Goal: Navigation & Orientation: Find specific page/section

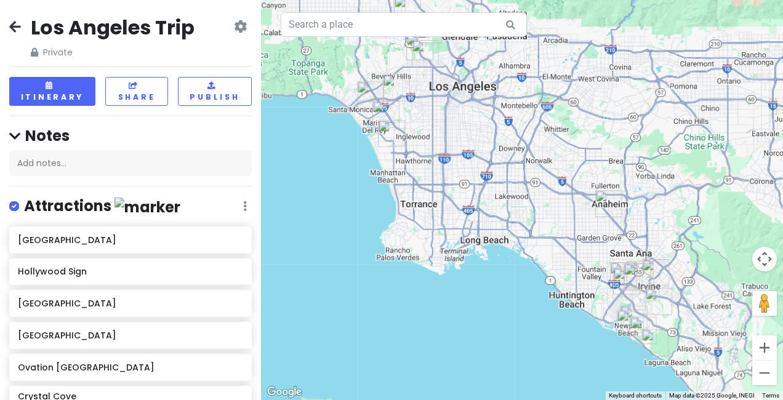
scroll to position [648, 0]
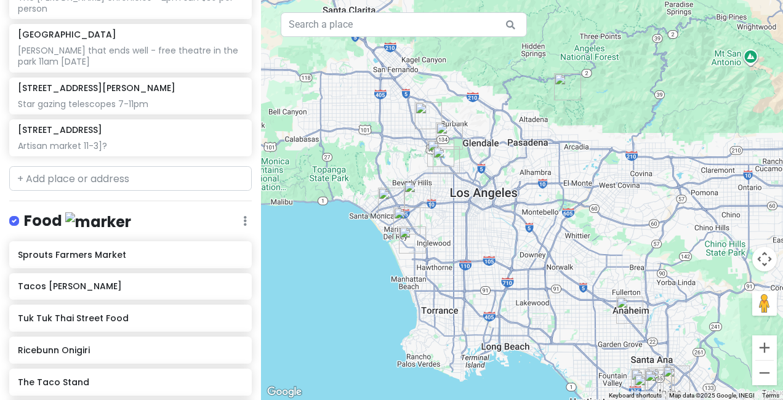
drag, startPoint x: 539, startPoint y: 142, endPoint x: 562, endPoint y: 256, distance: 116.6
click at [562, 256] on div at bounding box center [522, 200] width 522 height 400
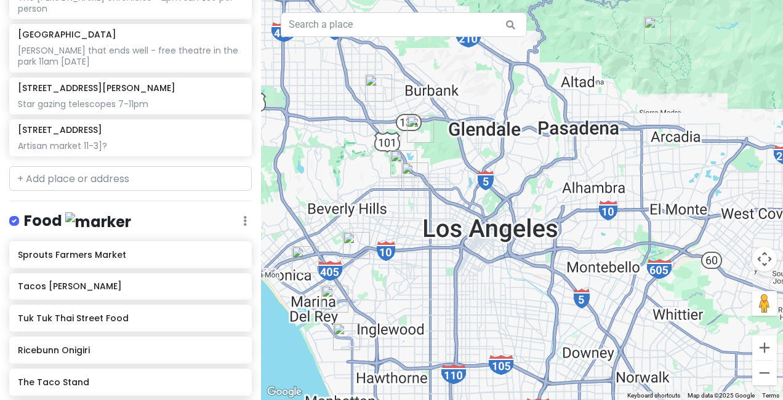
click at [395, 156] on img "Ovation Hollywood" at bounding box center [403, 163] width 37 height 37
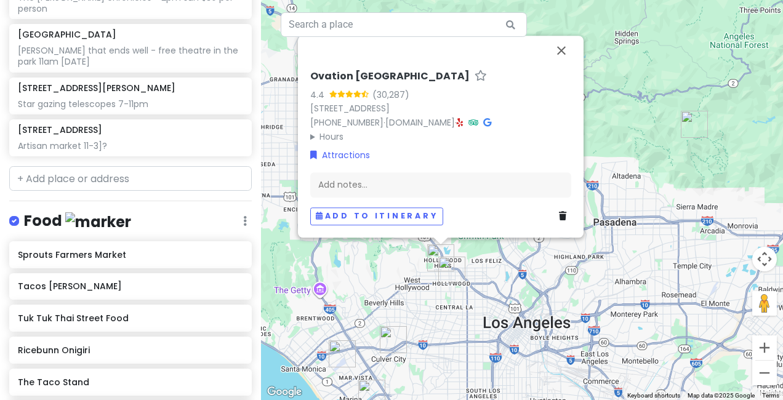
click at [404, 305] on div "Ovation Hollywood 4.4 (30,287) [STREET_ADDRESS] [PHONE_NUMBER] · [DOMAIN_NAME] …" at bounding box center [522, 200] width 522 height 400
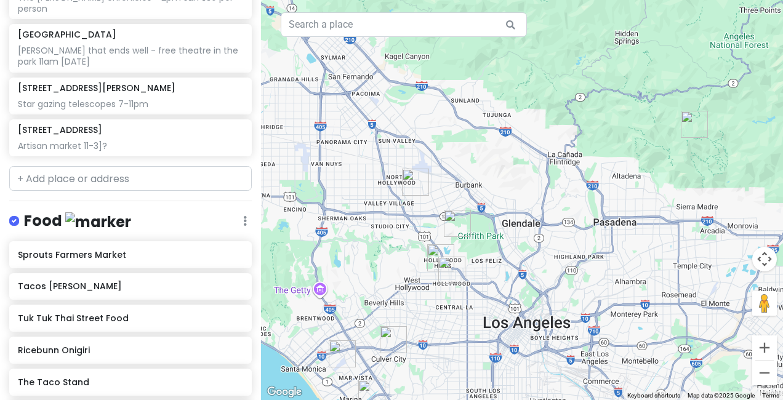
click at [431, 251] on img "Ovation Hollywood" at bounding box center [440, 258] width 37 height 37
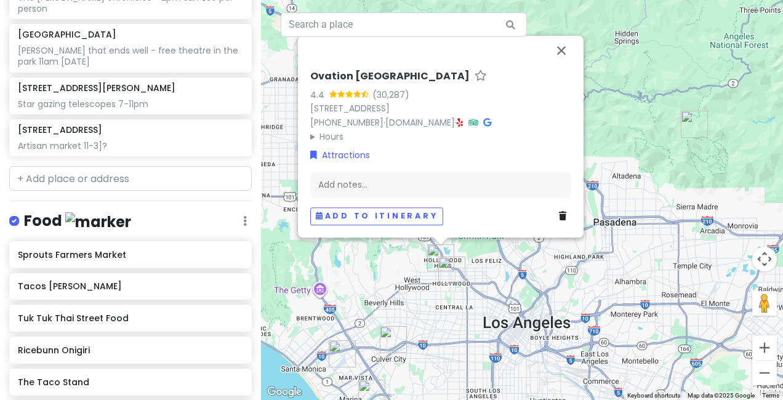
click at [447, 270] on img "Broadwater Black Box" at bounding box center [451, 270] width 37 height 37
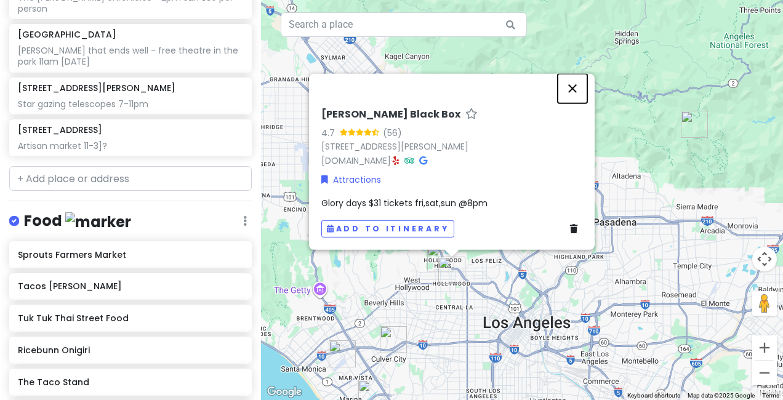
click at [571, 90] on button "Close" at bounding box center [573, 89] width 30 height 30
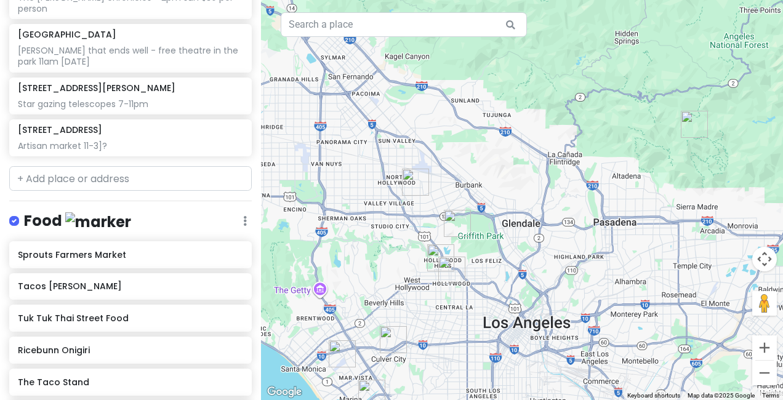
click at [460, 221] on img "Hollywood Sign" at bounding box center [457, 223] width 37 height 37
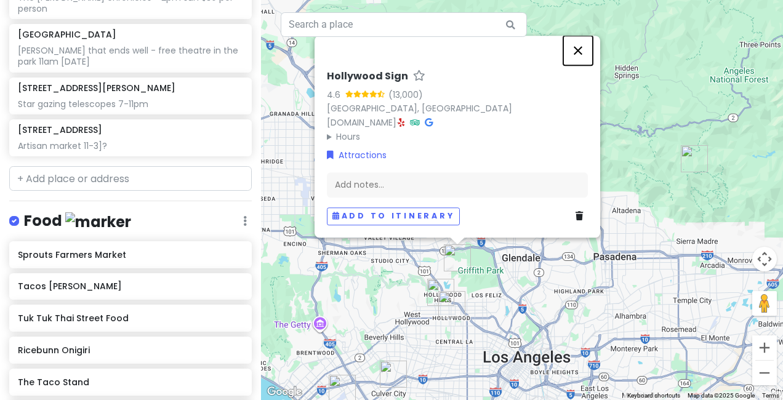
click at [576, 57] on button "Close" at bounding box center [578, 51] width 30 height 30
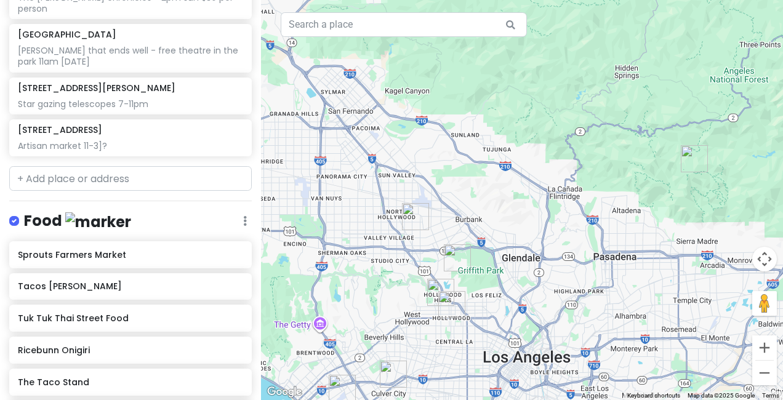
click at [416, 208] on img "The Group Rep at the Lonny Chapman Theatre" at bounding box center [415, 216] width 37 height 37
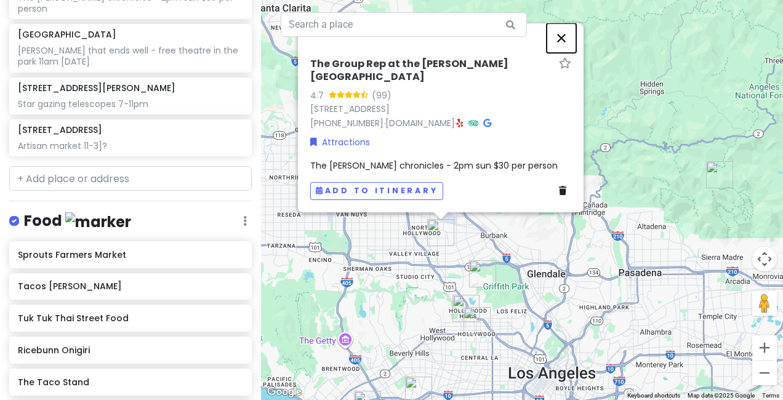
click at [566, 41] on button "Close" at bounding box center [562, 38] width 30 height 30
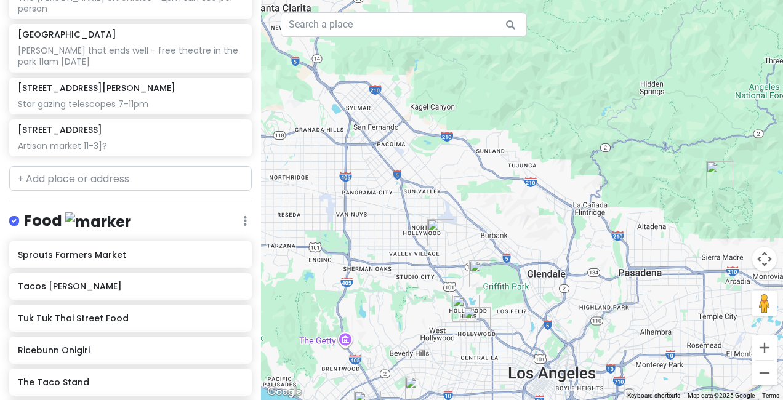
click at [475, 316] on img "Broadwater Black Box" at bounding box center [477, 320] width 37 height 37
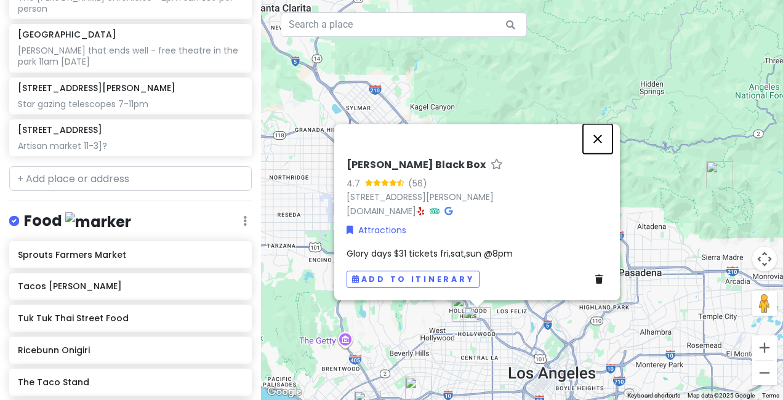
click at [589, 139] on button "Close" at bounding box center [598, 139] width 30 height 30
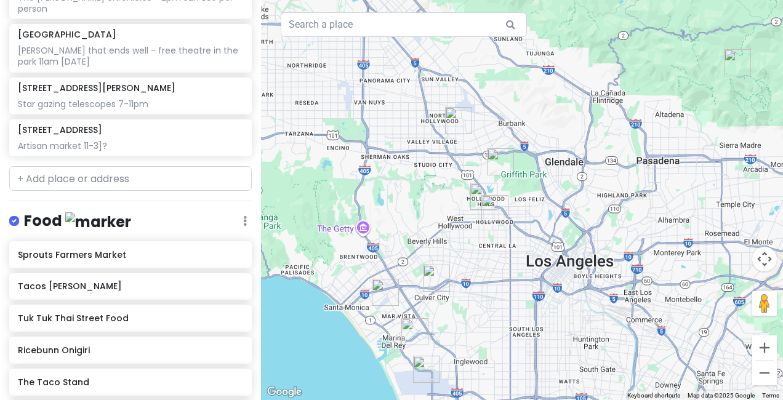
drag, startPoint x: 496, startPoint y: 329, endPoint x: 519, endPoint y: 189, distance: 141.7
click at [519, 189] on div at bounding box center [522, 200] width 522 height 400
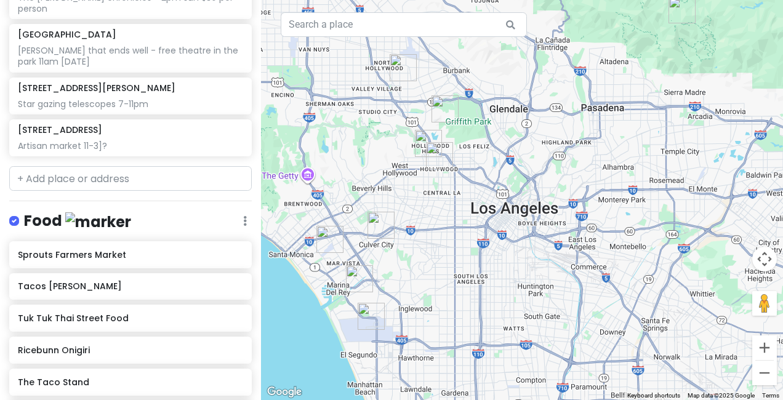
drag, startPoint x: 502, startPoint y: 254, endPoint x: 443, endPoint y: 198, distance: 81.0
click at [443, 198] on div at bounding box center [522, 200] width 522 height 400
